Goal: Information Seeking & Learning: Learn about a topic

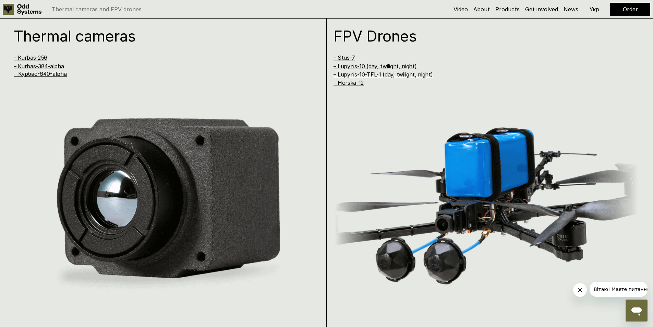
scroll to position [686, 0]
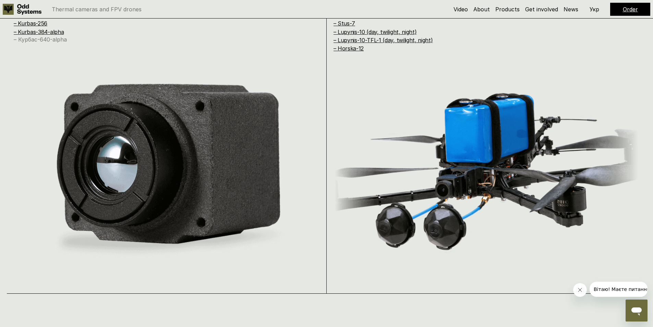
click at [50, 40] on link "– Курбас-640-alpha" at bounding box center [40, 39] width 53 height 7
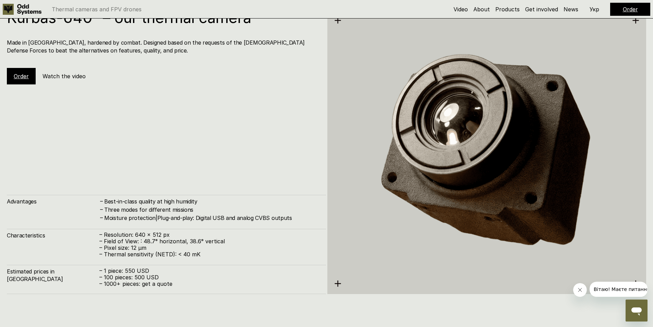
scroll to position [1633, 0]
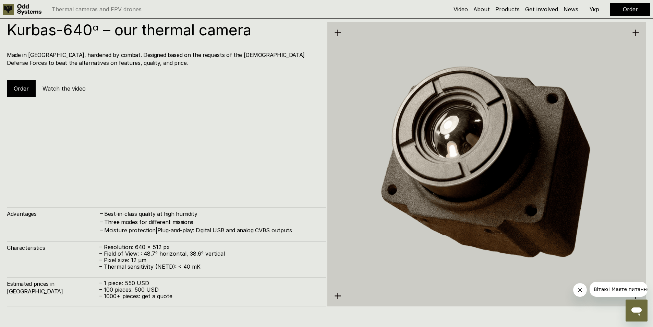
click at [66, 89] on h5 "Watch the video" at bounding box center [64, 89] width 43 height 8
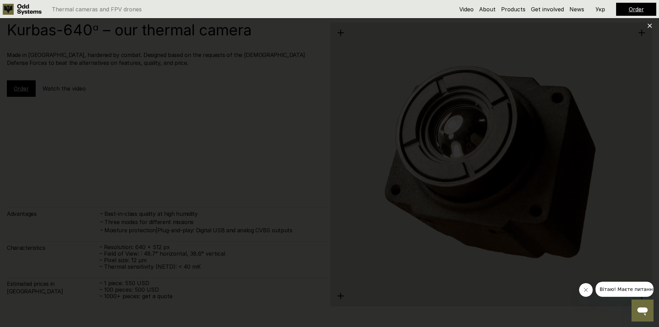
click at [650, 25] on use at bounding box center [649, 26] width 4 height 4
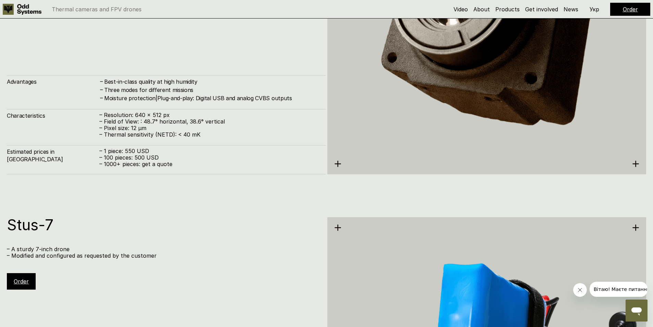
scroll to position [1770, 0]
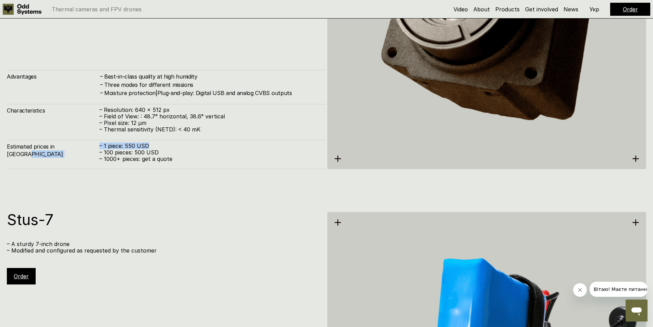
drag, startPoint x: 149, startPoint y: 147, endPoint x: 86, endPoint y: 146, distance: 62.4
click at [86, 146] on div "Estimated prices in [GEOGRAPHIC_DATA] – 1 piece: 550 USD – 100 pieces: 500 USD …" at bounding box center [166, 154] width 319 height 29
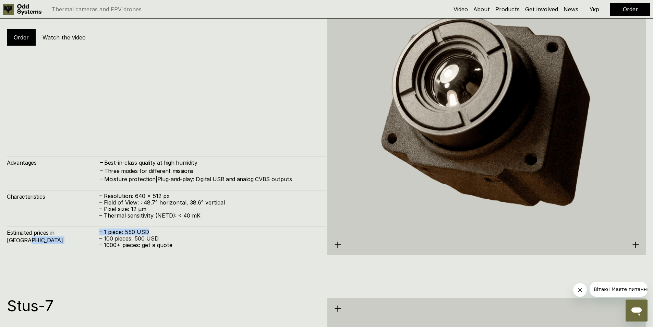
scroll to position [1668, 0]
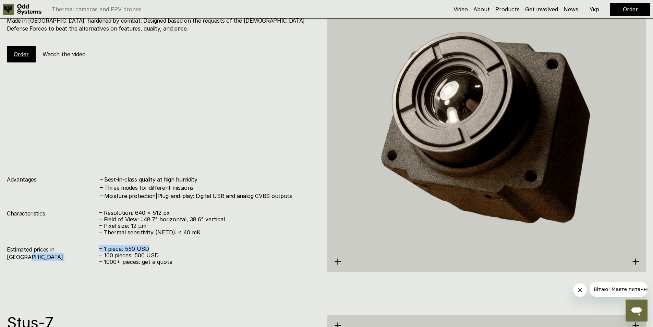
click at [135, 250] on p "– 1 piece: 550 USD" at bounding box center [209, 249] width 220 height 7
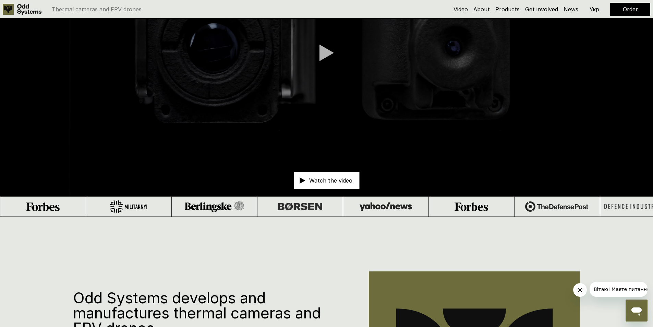
scroll to position [0, 0]
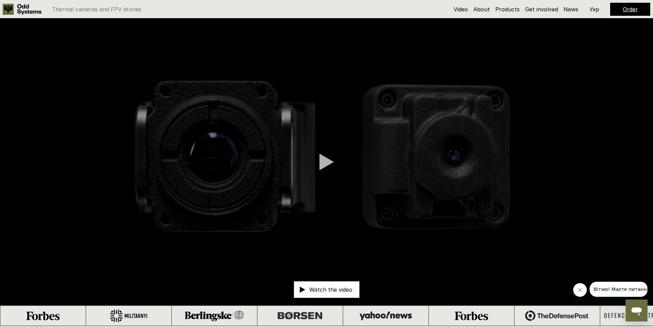
click at [631, 8] on link "Order" at bounding box center [630, 9] width 15 height 7
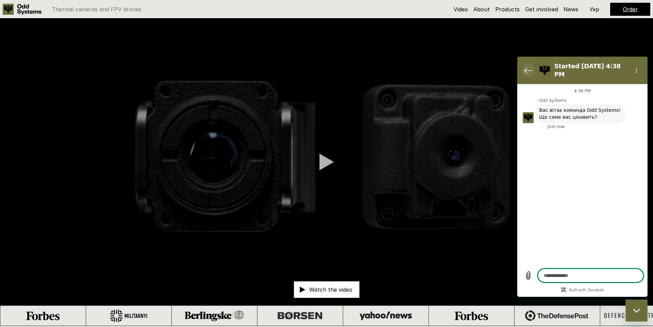
type textarea "*"
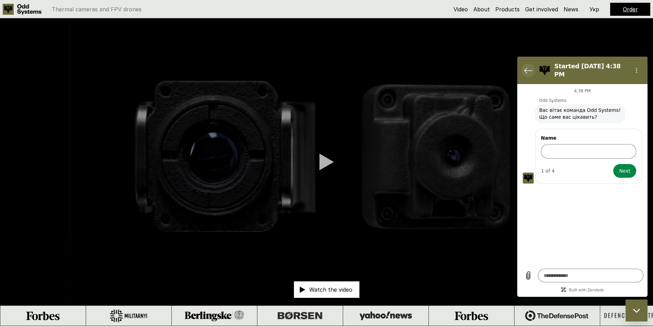
click at [525, 66] on icon "Back to the conversation list" at bounding box center [528, 70] width 8 height 8
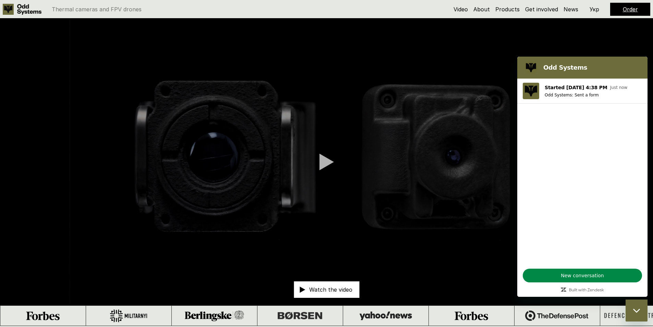
click at [531, 62] on figure at bounding box center [531, 68] width 14 height 14
click at [627, 44] on video at bounding box center [326, 162] width 653 height 287
click at [571, 28] on video at bounding box center [326, 162] width 653 height 287
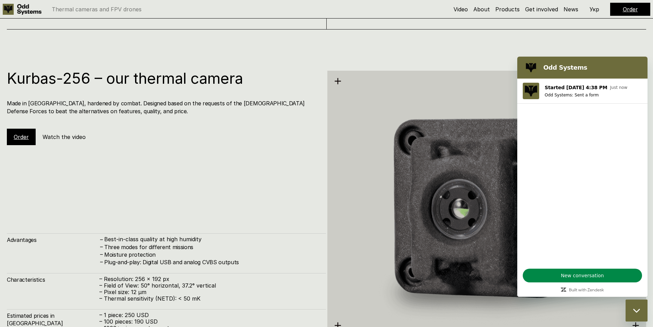
scroll to position [960, 0]
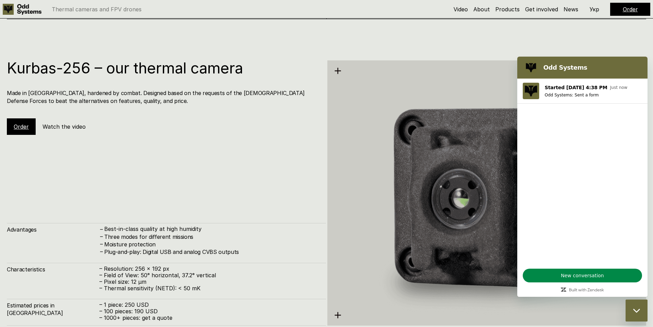
click at [647, 310] on div "Close messaging window" at bounding box center [637, 310] width 21 height 21
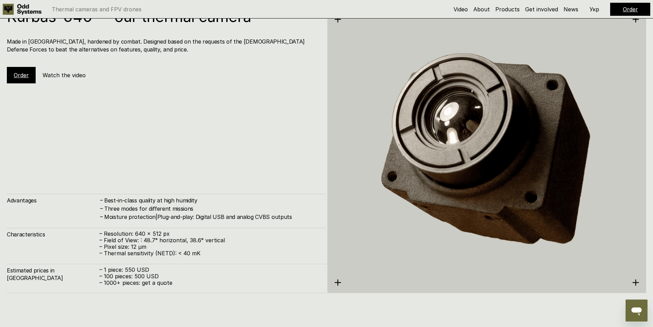
scroll to position [1646, 0]
click at [73, 76] on h5 "Watch the video" at bounding box center [64, 76] width 43 height 8
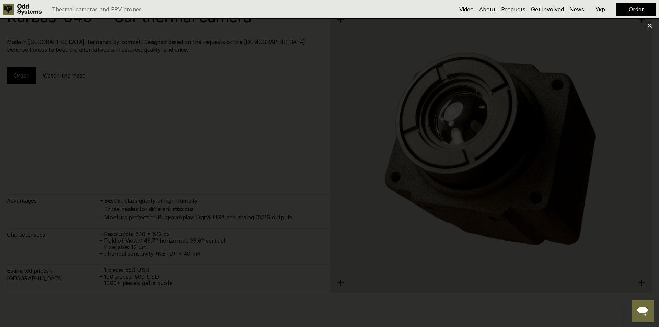
click at [648, 26] on icon at bounding box center [649, 25] width 5 height 5
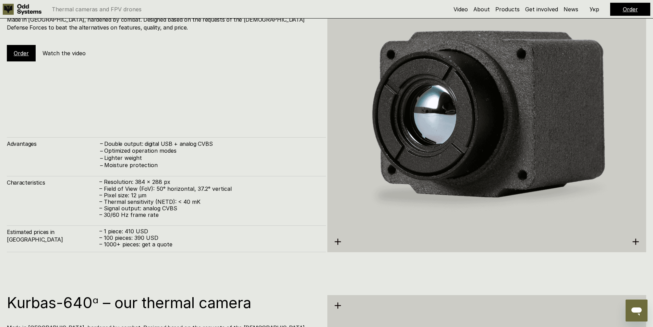
scroll to position [1303, 0]
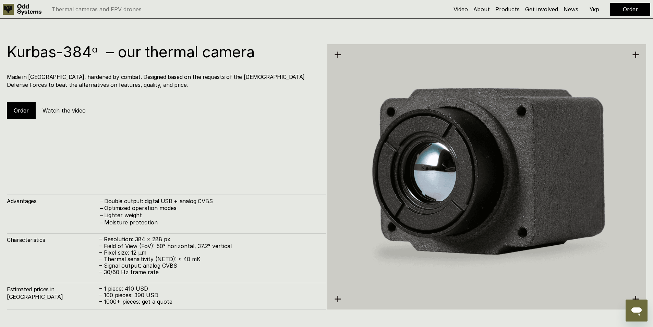
click at [62, 107] on h5 "Watch the video" at bounding box center [64, 111] width 43 height 8
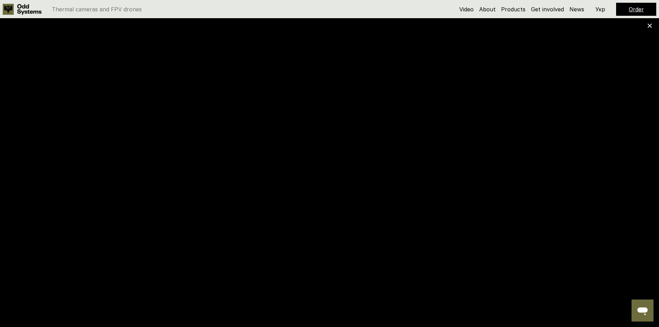
click at [650, 25] on use at bounding box center [649, 26] width 4 height 4
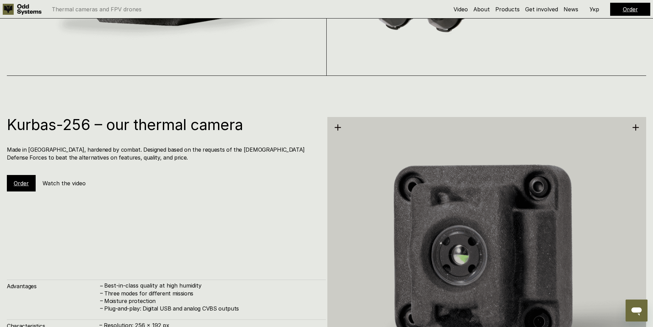
scroll to position [892, 0]
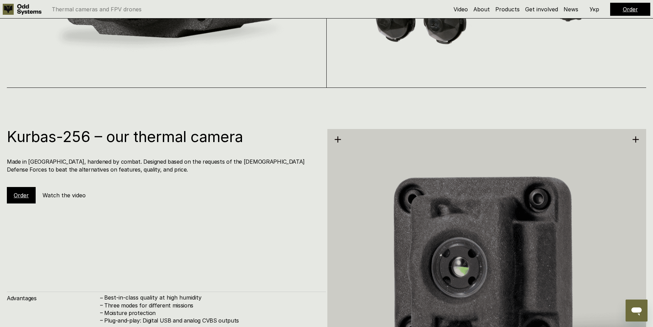
click at [67, 195] on h5 "Watch the video" at bounding box center [64, 195] width 43 height 8
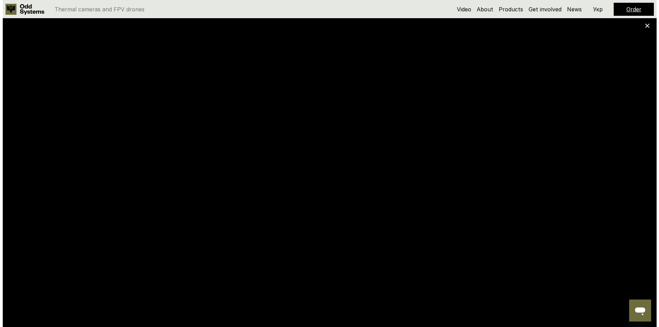
scroll to position [890, 0]
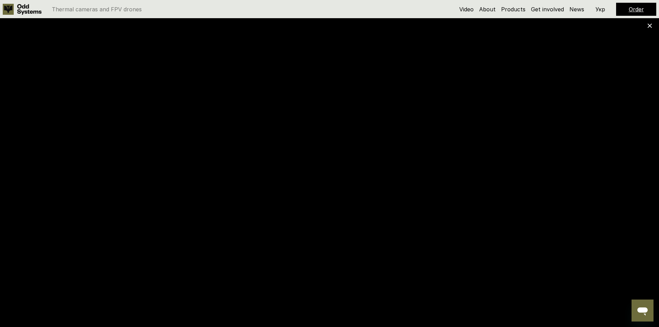
click at [650, 26] on use at bounding box center [649, 26] width 4 height 4
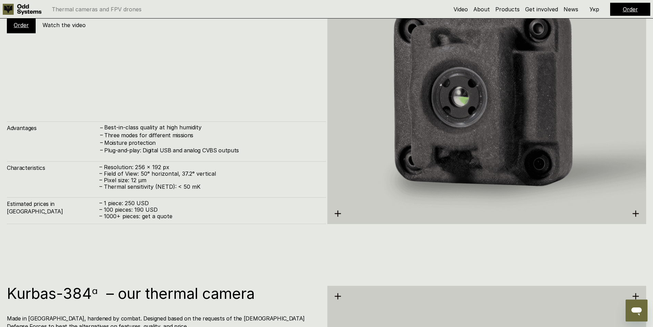
scroll to position [926, 0]
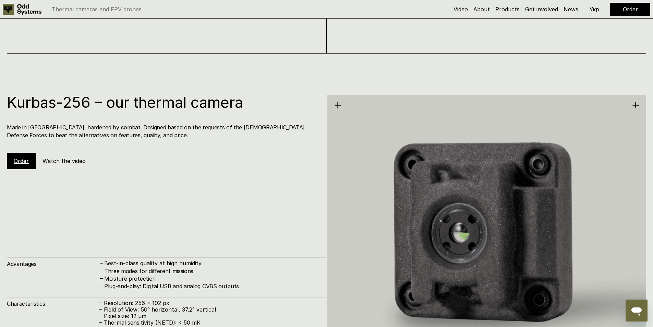
click at [74, 162] on h5 "Watch the video" at bounding box center [64, 161] width 43 height 8
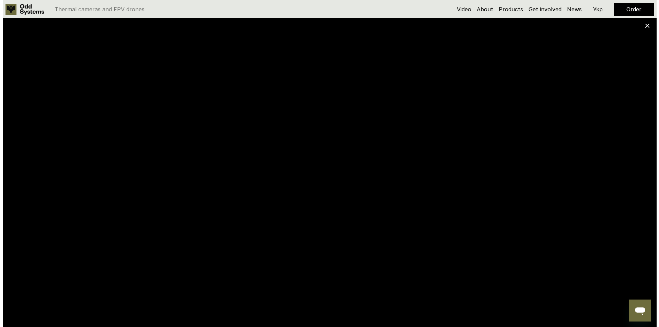
scroll to position [924, 0]
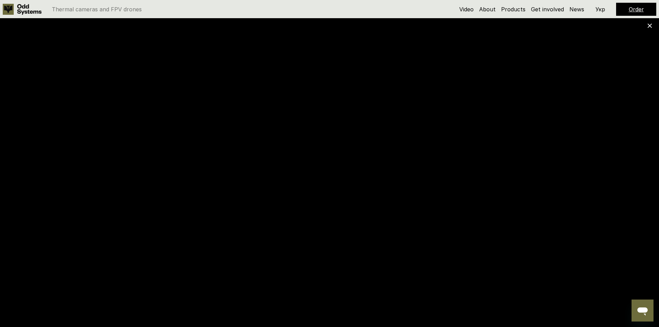
click at [649, 25] on use at bounding box center [649, 26] width 4 height 4
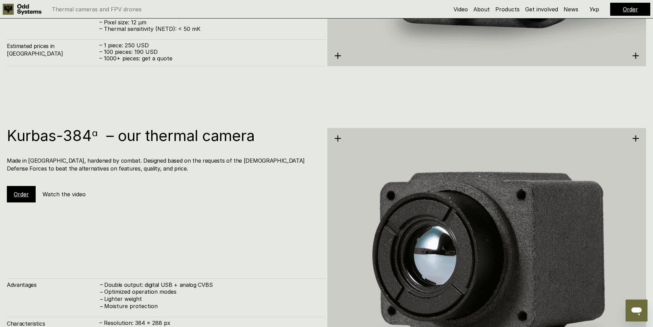
scroll to position [1235, 0]
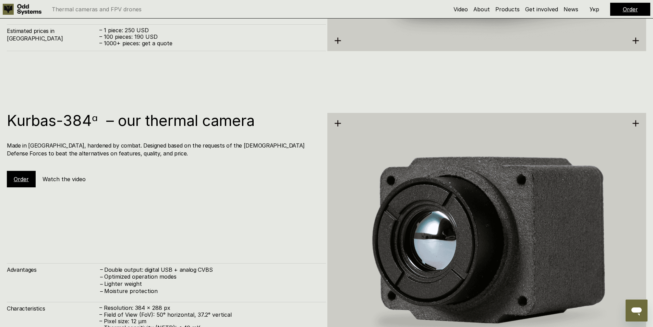
click at [72, 177] on h5 "Watch the video" at bounding box center [64, 179] width 43 height 8
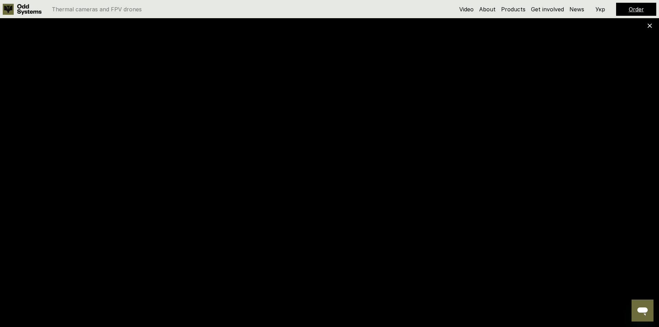
click at [646, 24] on div at bounding box center [329, 163] width 659 height 327
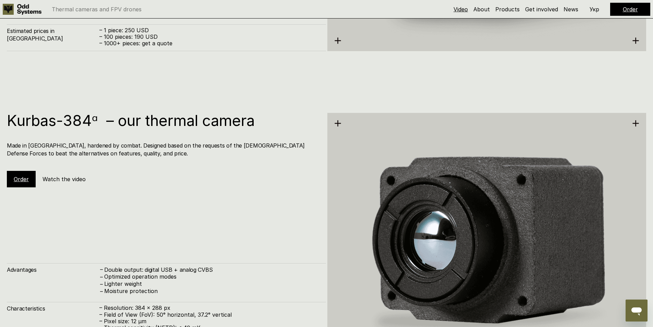
click at [462, 10] on link "Video" at bounding box center [461, 9] width 14 height 7
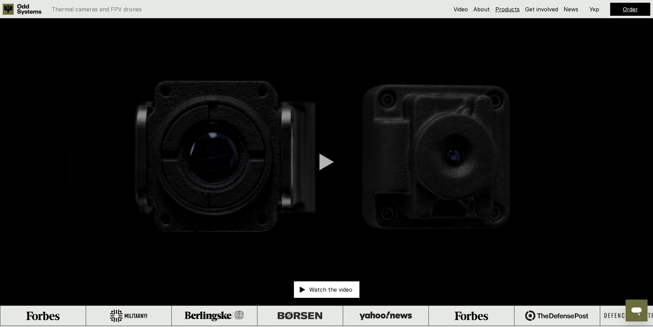
click at [509, 11] on link "Products" at bounding box center [508, 9] width 24 height 7
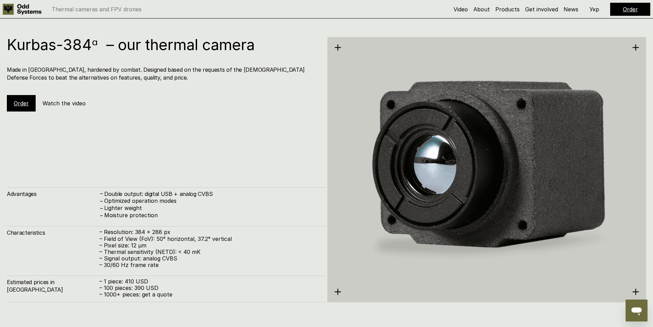
scroll to position [1355, 0]
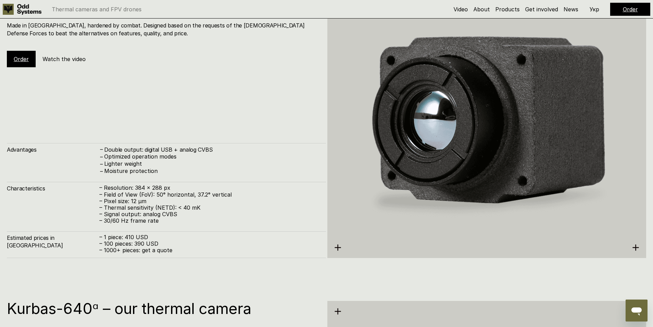
click at [337, 249] on img at bounding box center [487, 125] width 319 height 328
click at [338, 248] on img at bounding box center [487, 125] width 319 height 328
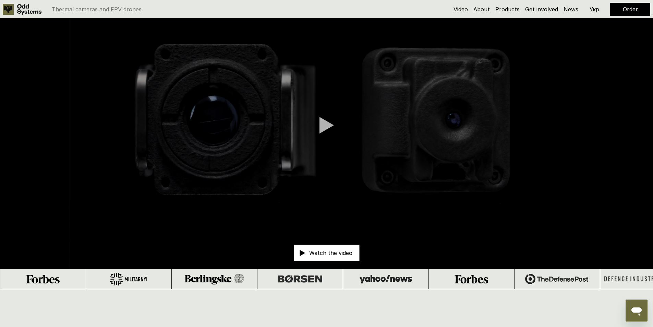
scroll to position [0, 0]
